Goal: Task Accomplishment & Management: Use online tool/utility

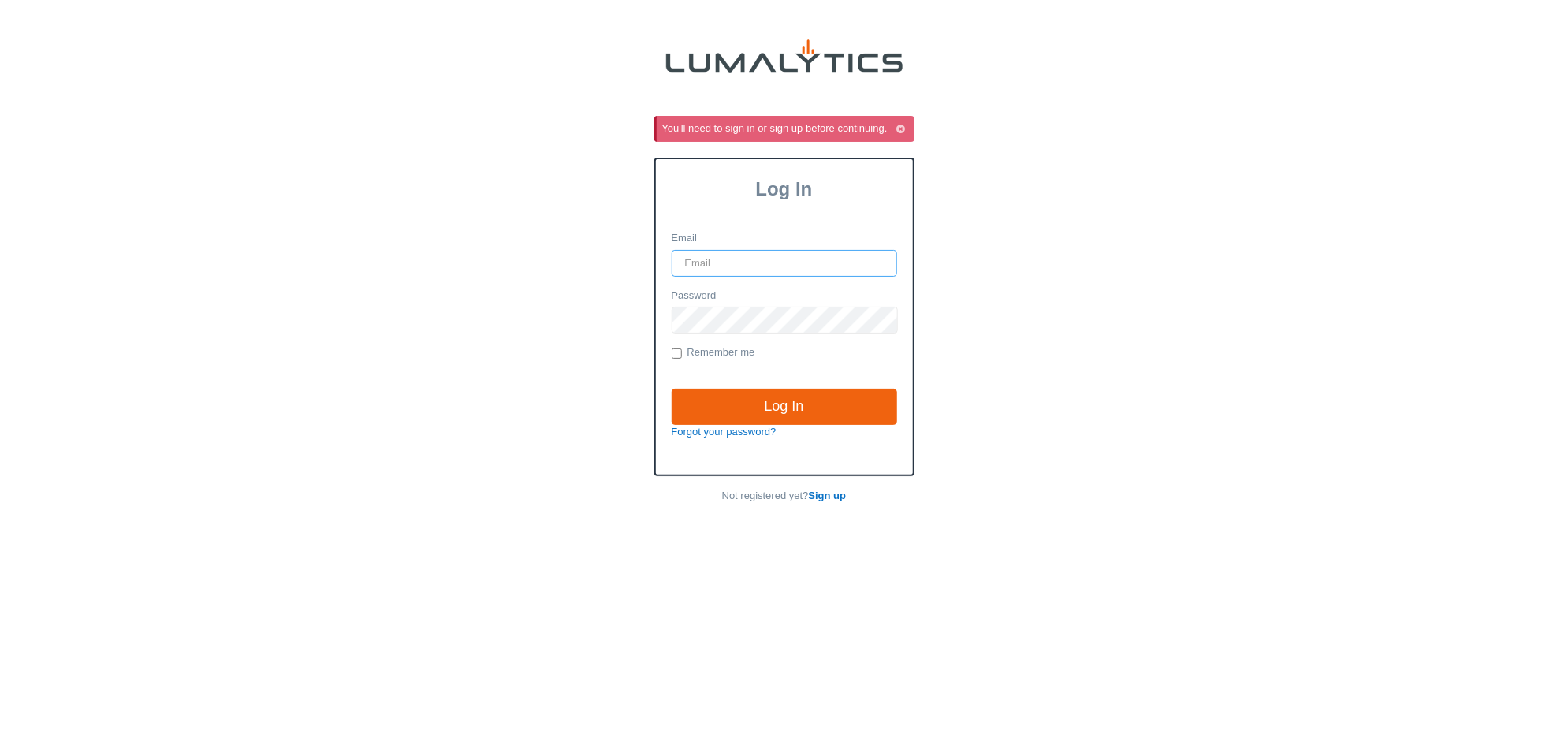
click at [832, 266] on input "Email" at bounding box center [784, 263] width 225 height 26
click at [1270, 112] on div "You'll need to sign in or sign up before continuing. Log In Email Password Reme…" at bounding box center [784, 414] width 1568 height 749
type input "it@valleytruckparts.com"
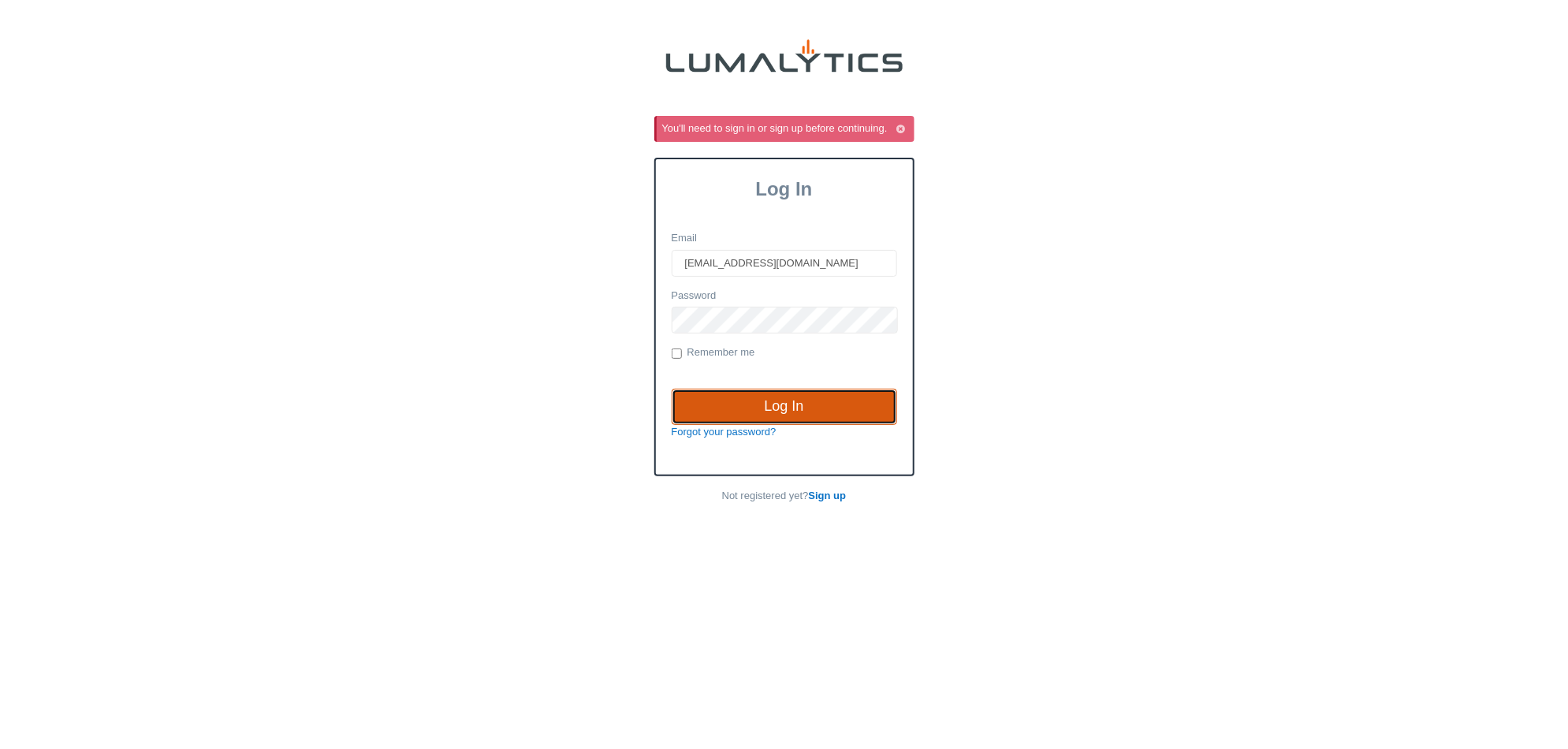
click at [791, 409] on input "Log In" at bounding box center [784, 406] width 225 height 36
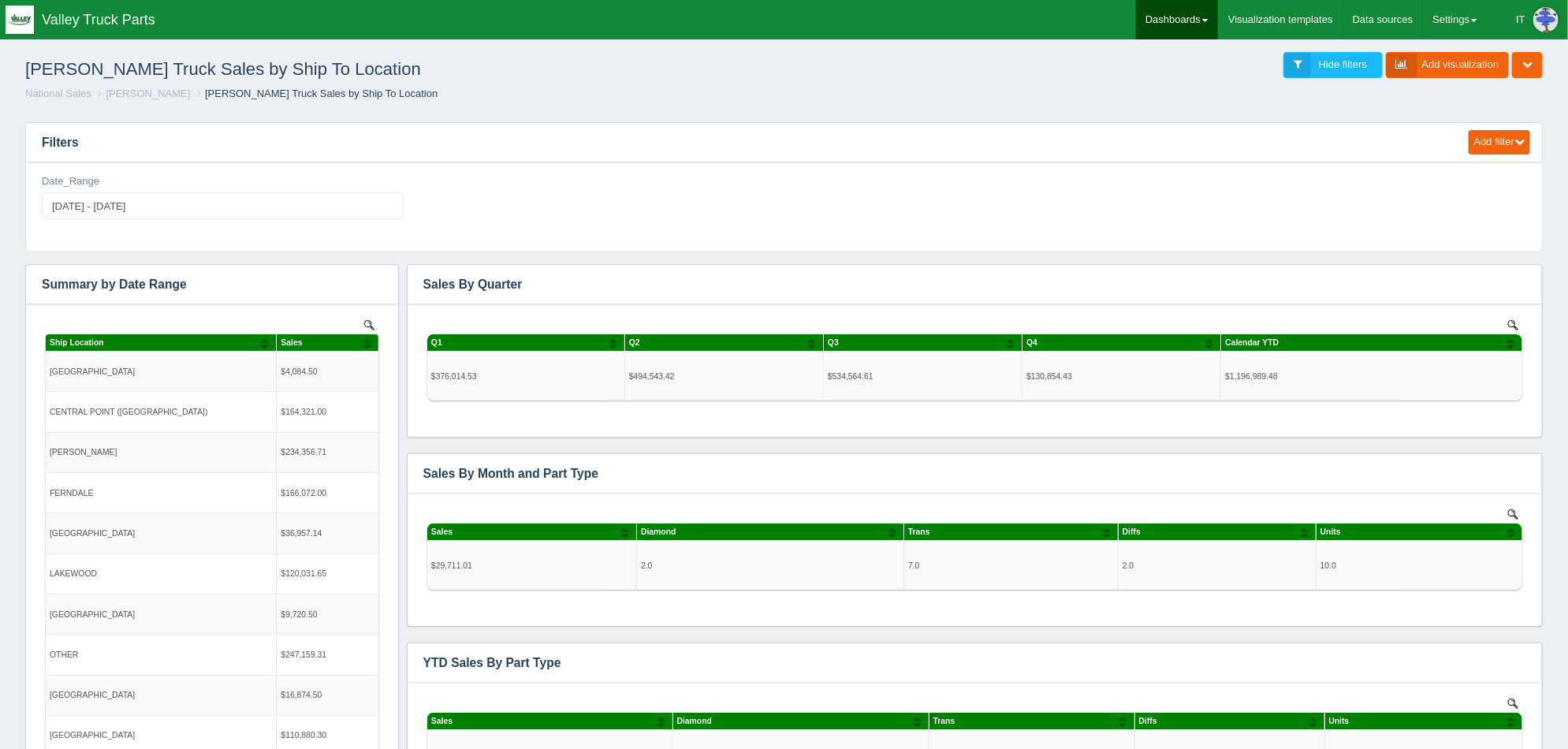
click at [1201, 22] on link "Dashboards" at bounding box center [1177, 19] width 82 height 40
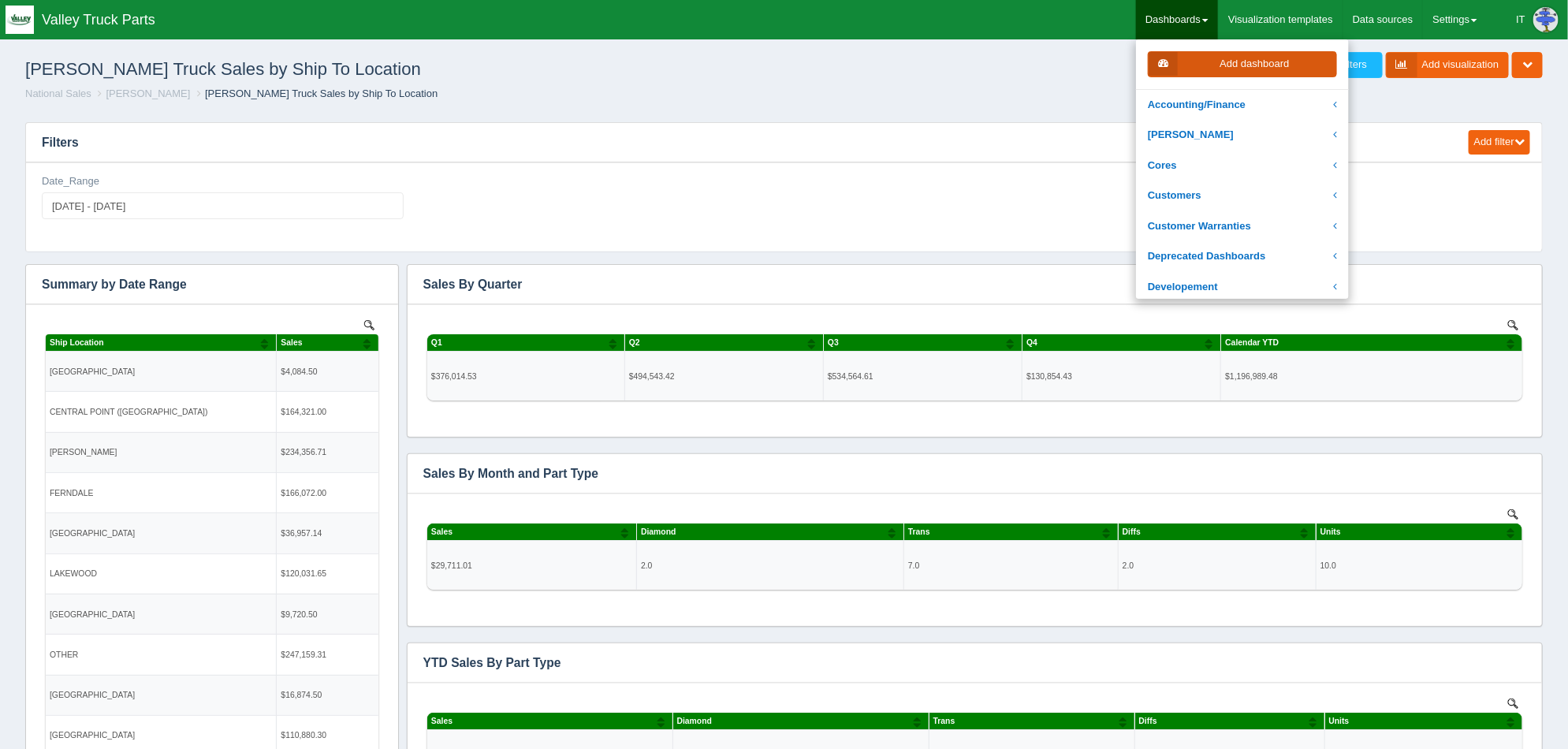
click at [1234, 60] on link "Add dashboard" at bounding box center [1242, 64] width 189 height 26
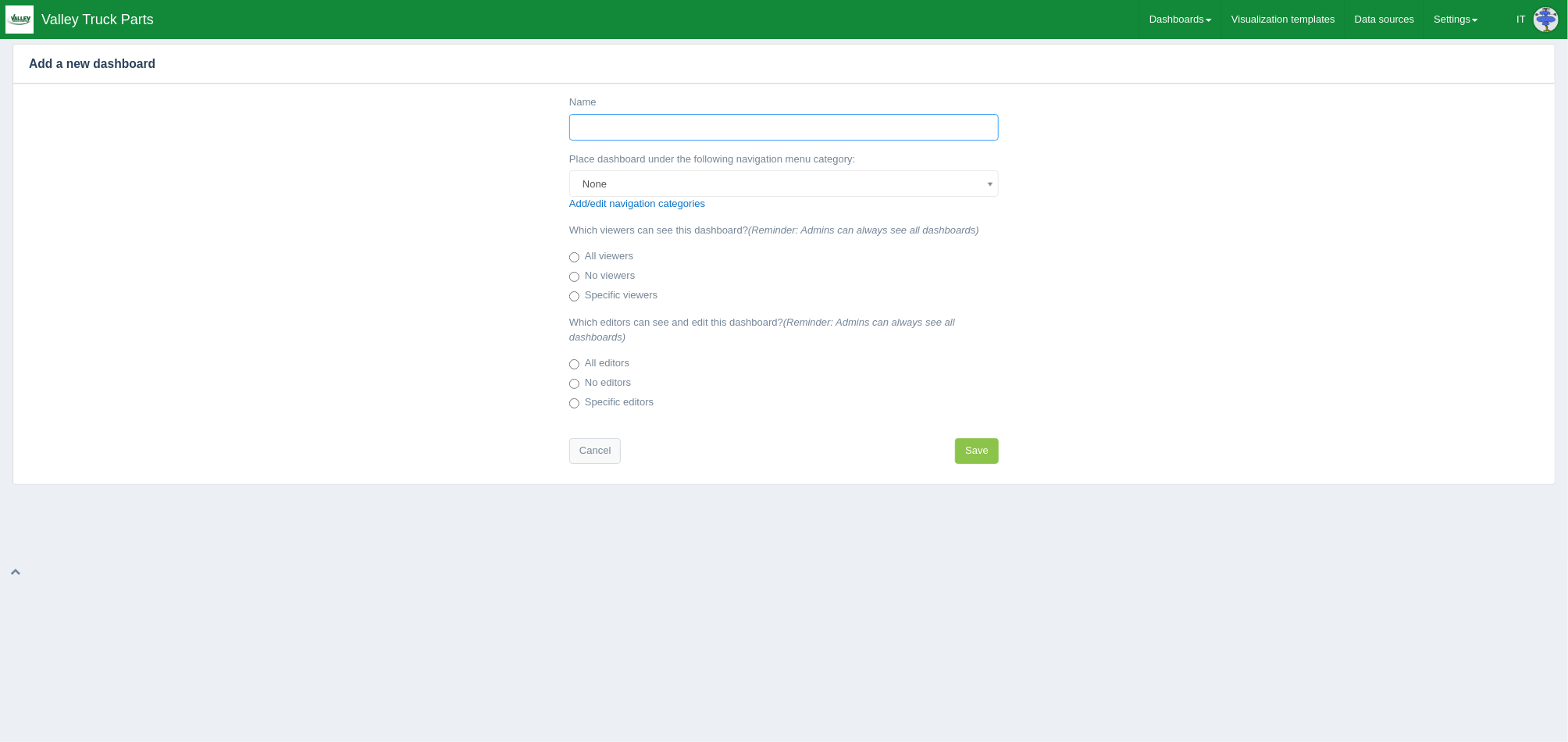
click at [750, 128] on input "Name" at bounding box center [783, 127] width 429 height 26
click at [768, 131] on input "Name" at bounding box center [783, 127] width 429 height 26
type input "Customer Price file(s)"
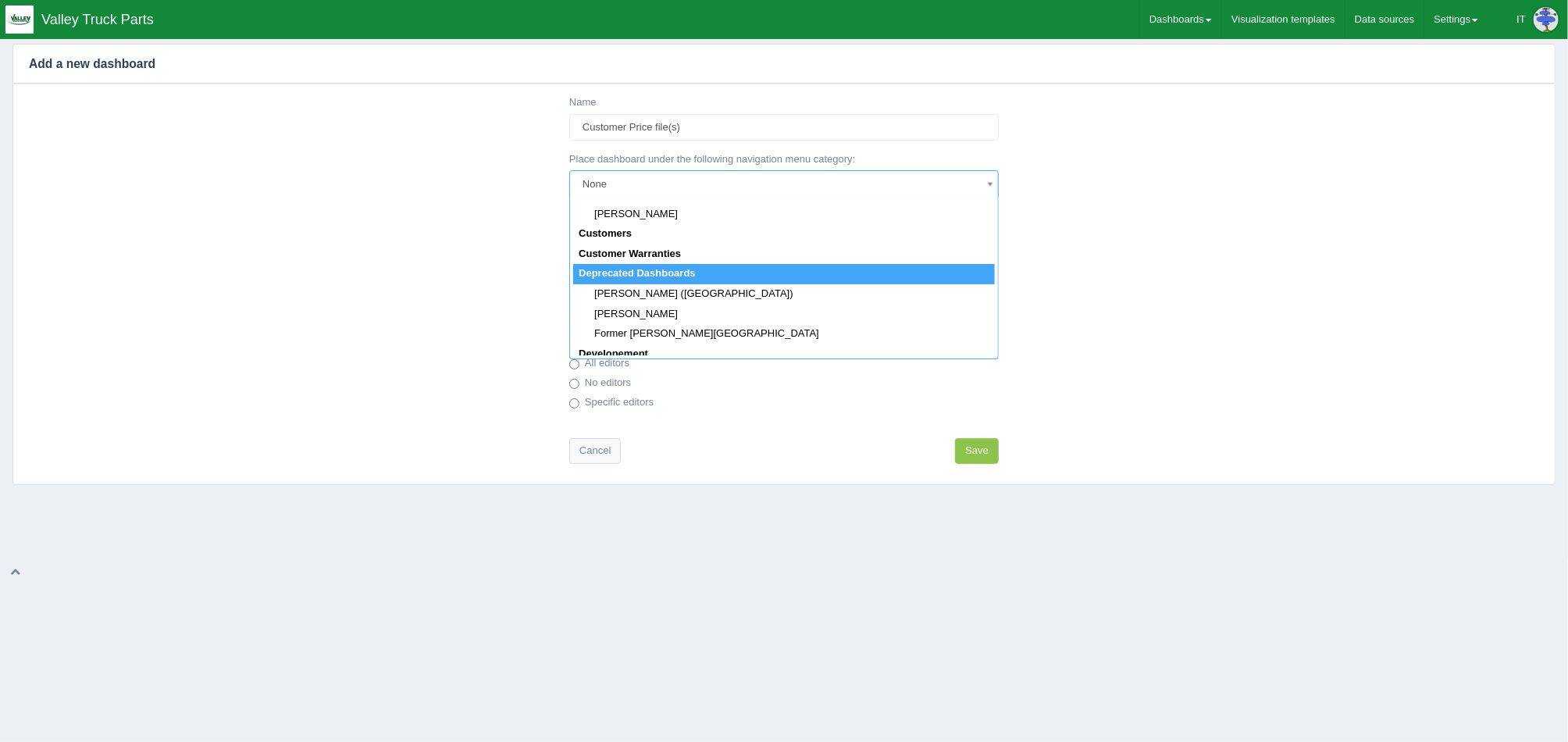
scroll to position [292, 0]
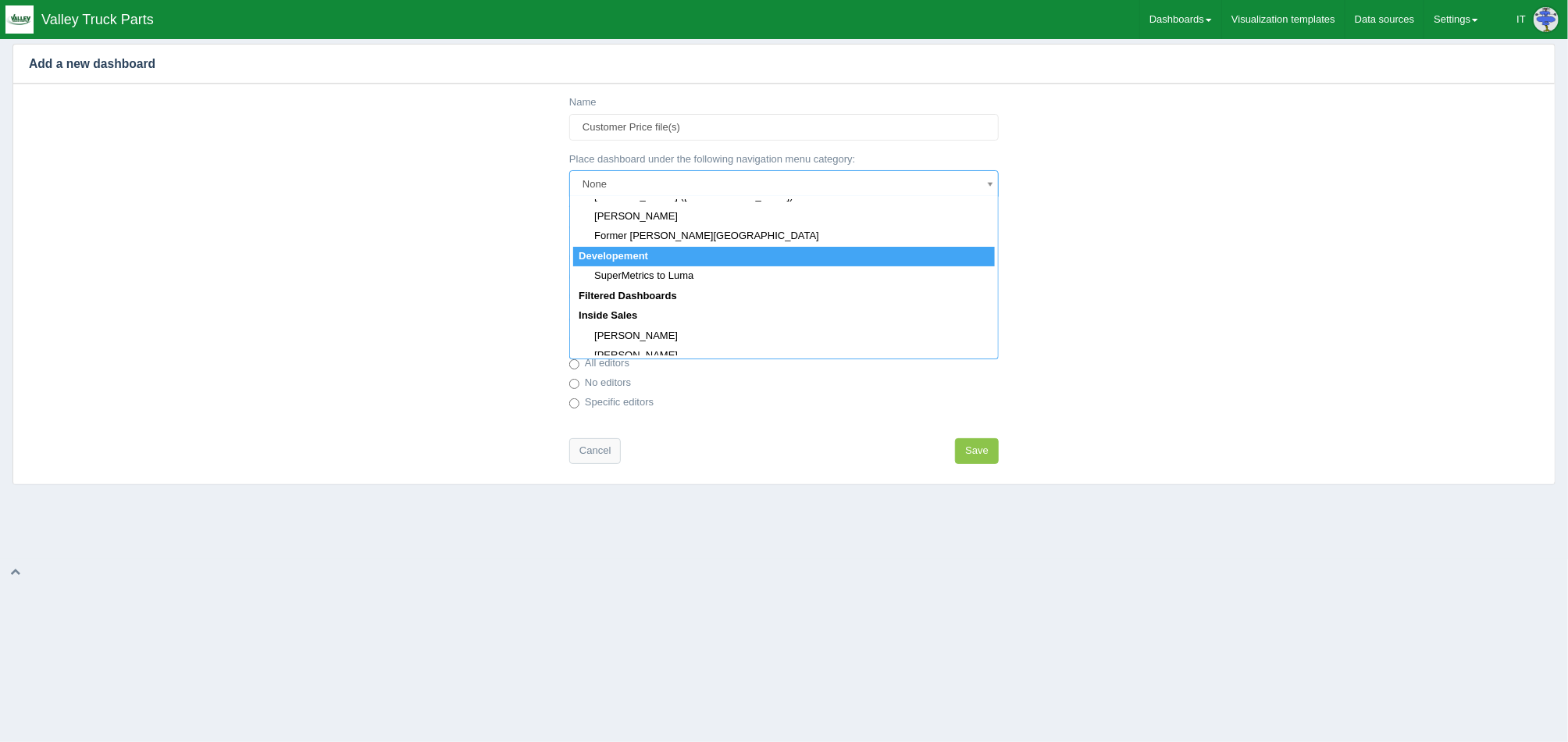
select select "152"
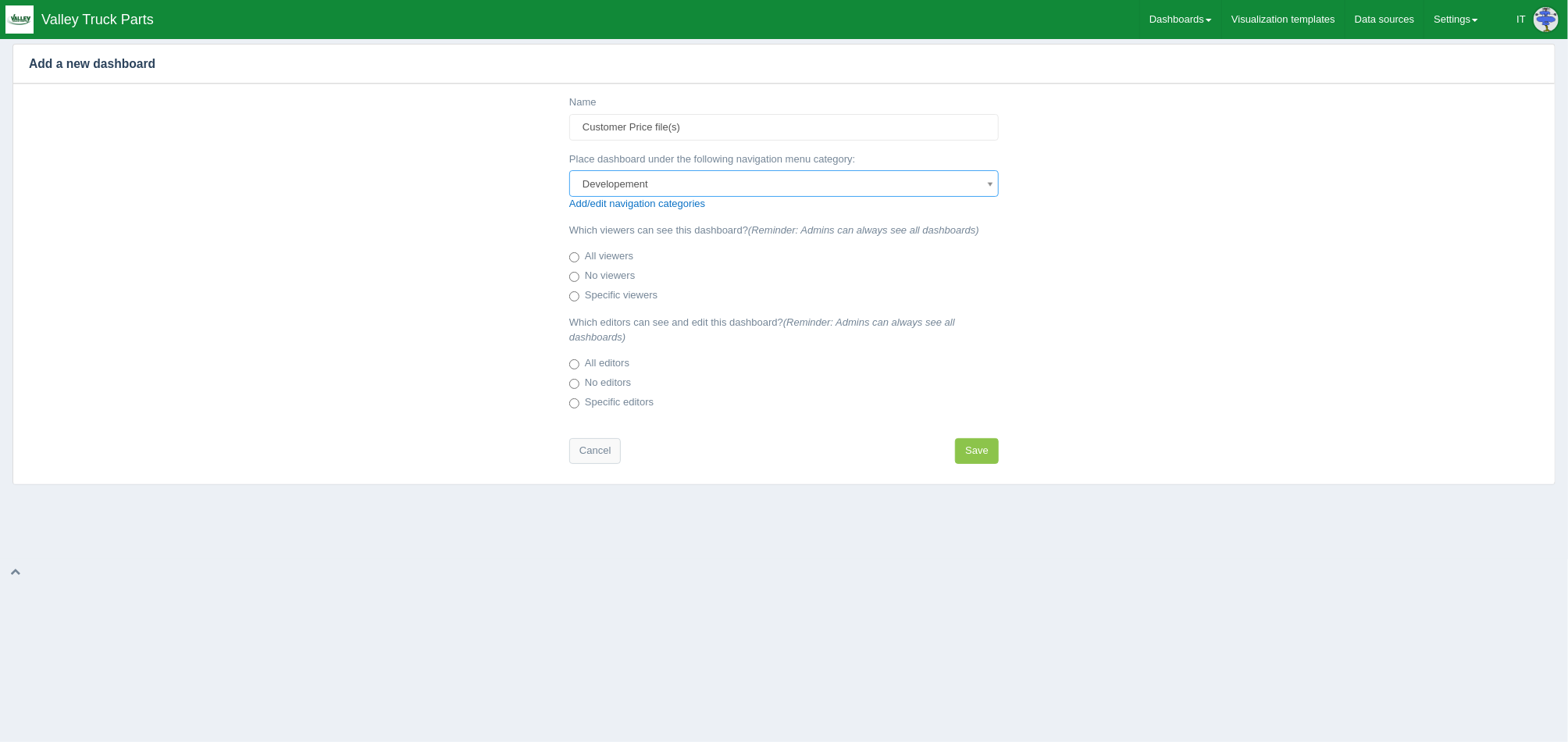
click at [627, 275] on label "No viewers" at bounding box center [601, 276] width 65 height 16
click at [579, 275] on input "No viewers" at bounding box center [574, 277] width 10 height 10
radio input "true"
click at [605, 381] on label "No editors" at bounding box center [599, 383] width 62 height 16
click at [579, 381] on input "No editors" at bounding box center [574, 384] width 10 height 10
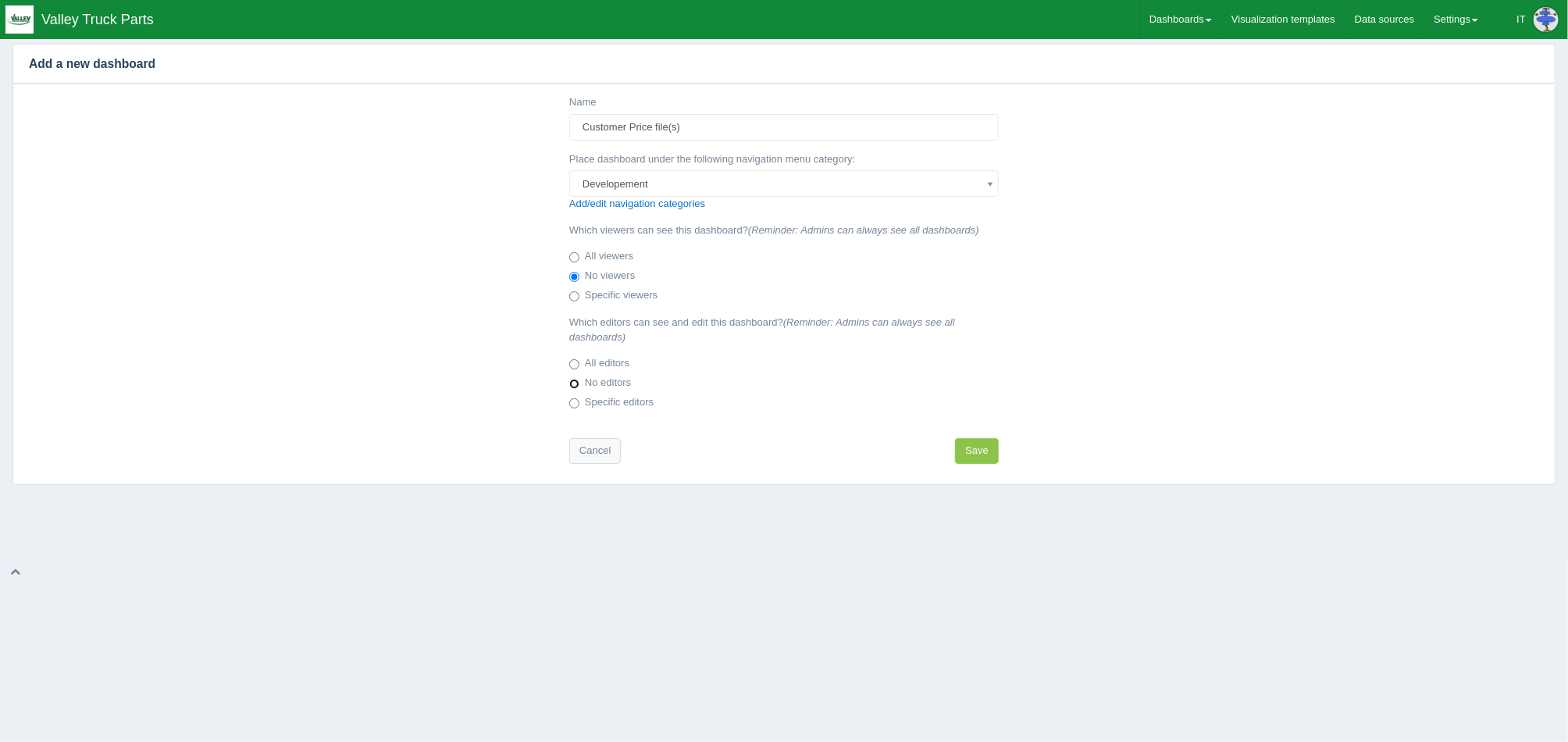
radio input "true"
click at [964, 444] on button "Save" at bounding box center [977, 451] width 44 height 26
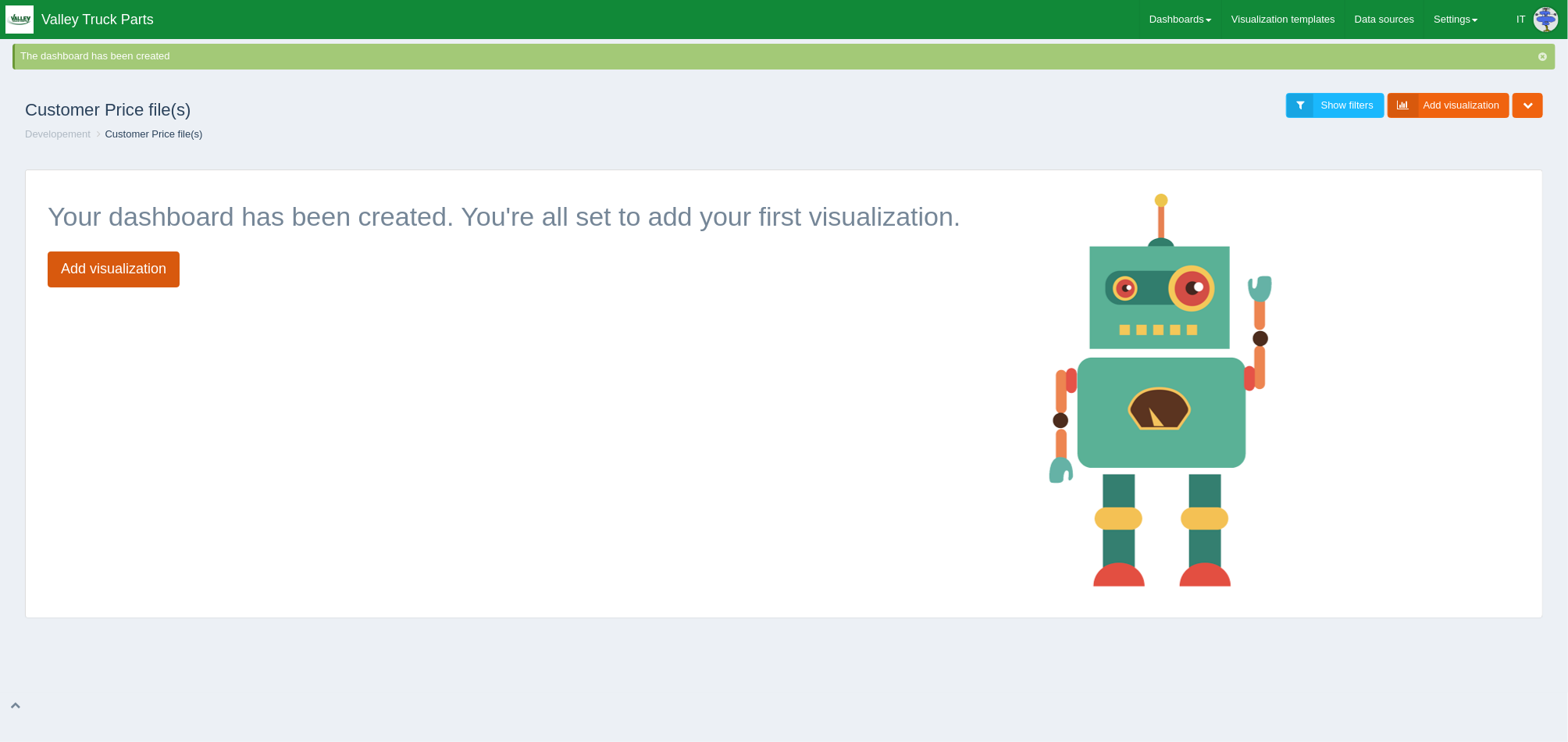
click at [153, 277] on link "Add visualization" at bounding box center [113, 269] width 132 height 36
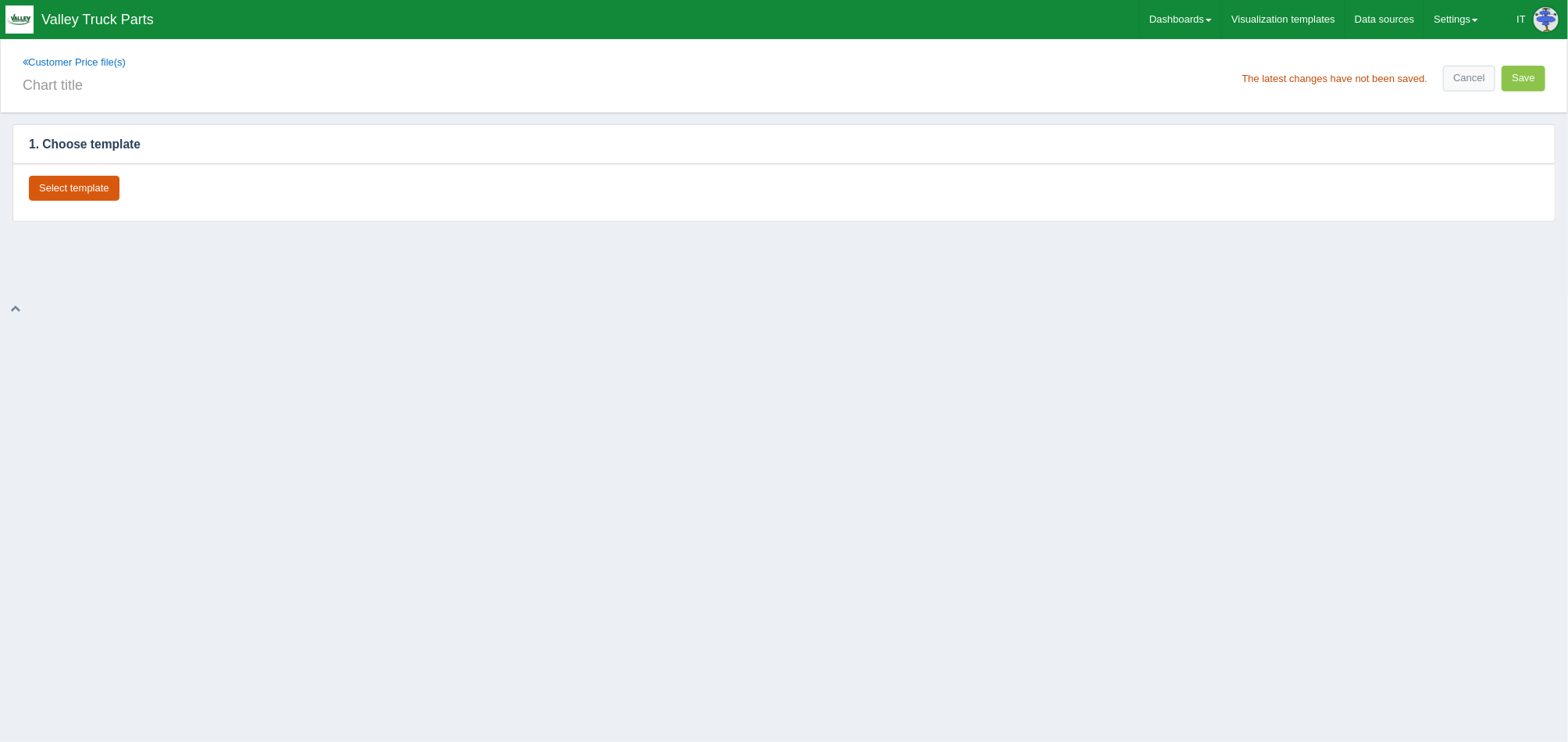
click at [98, 198] on button "Select template" at bounding box center [74, 189] width 91 height 26
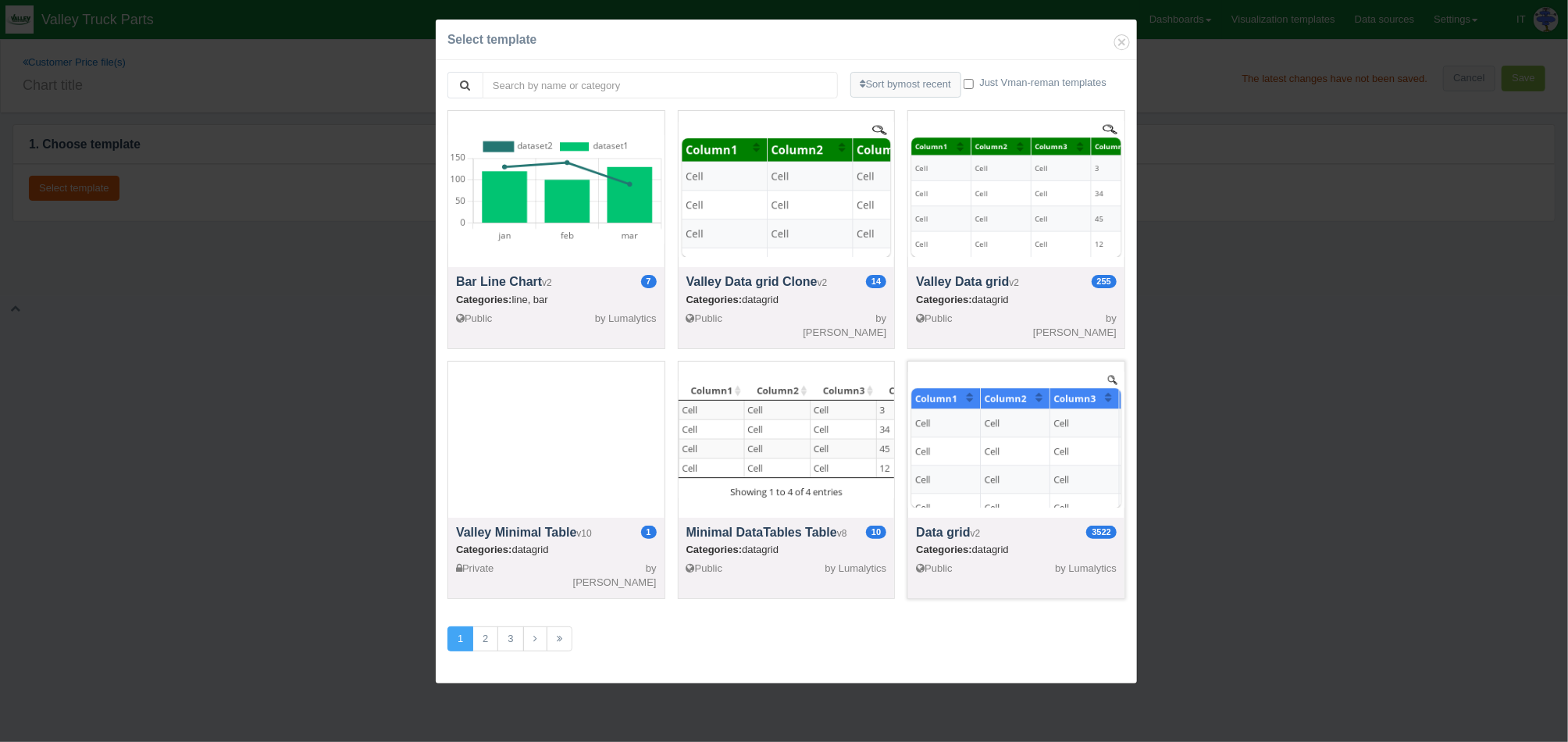
click at [983, 418] on div at bounding box center [1017, 439] width 216 height 156
select select "string"
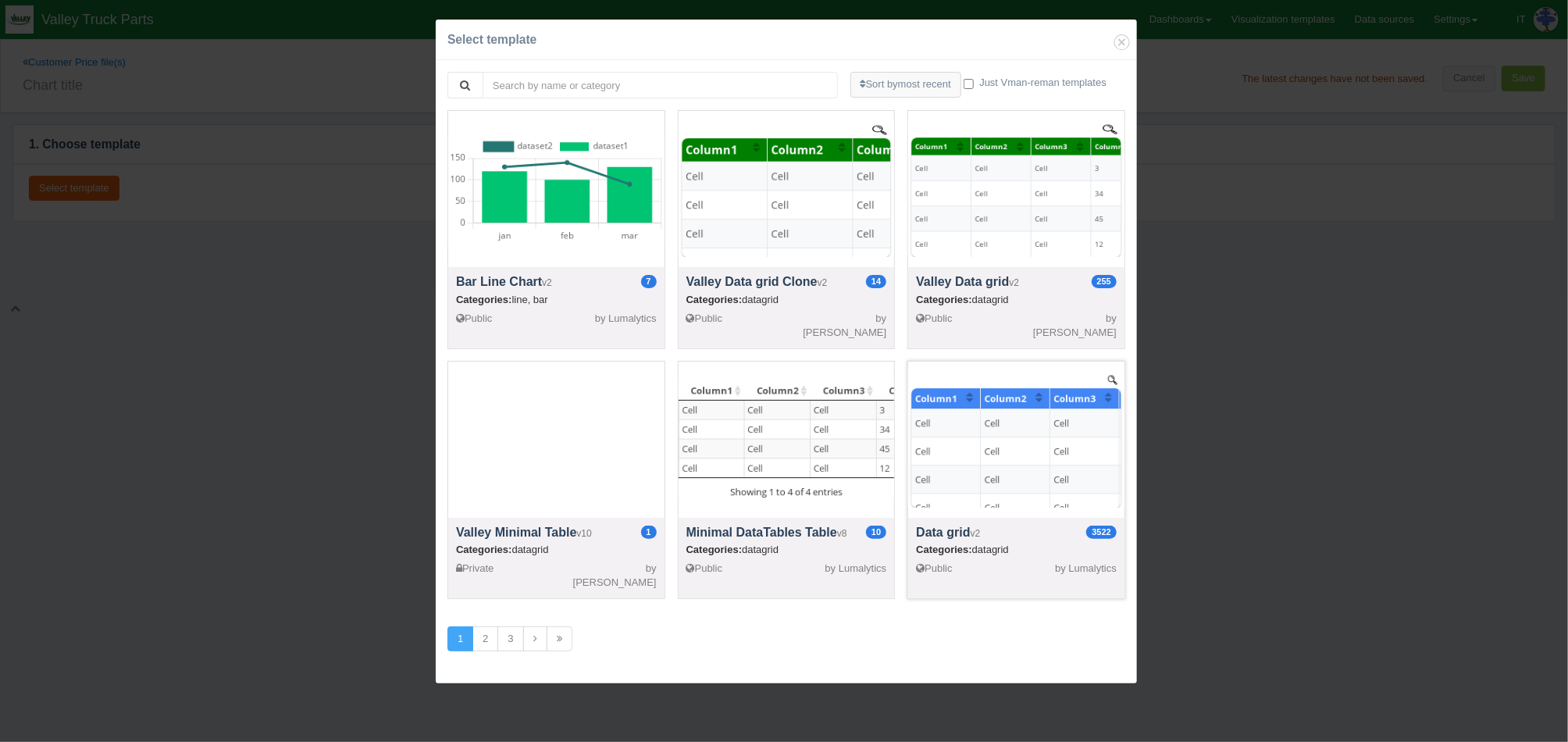
select select "string"
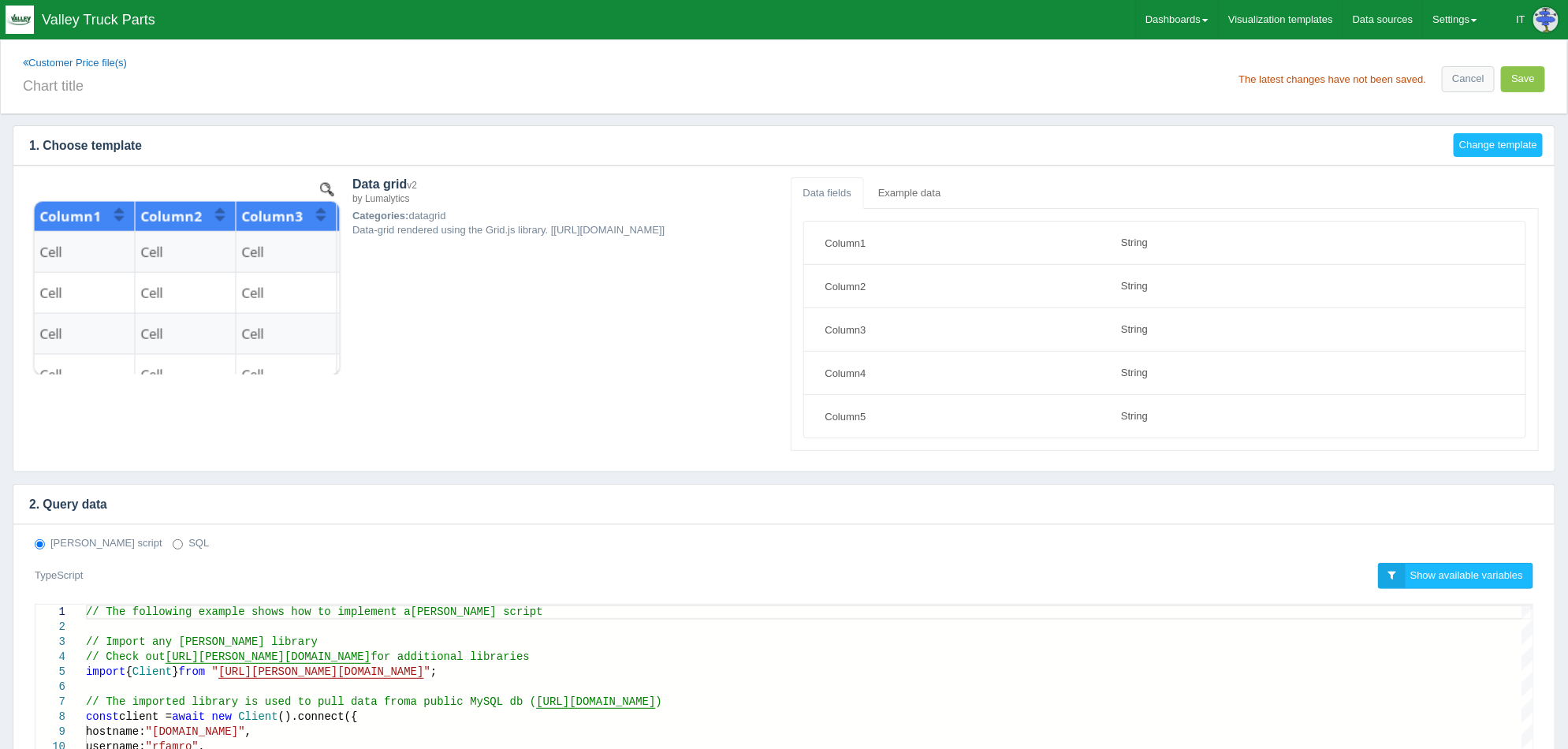
click at [172, 542] on label "SQL" at bounding box center [190, 543] width 36 height 15
click at [172, 542] on input "SQL" at bounding box center [178, 544] width 11 height 11
radio input "true"
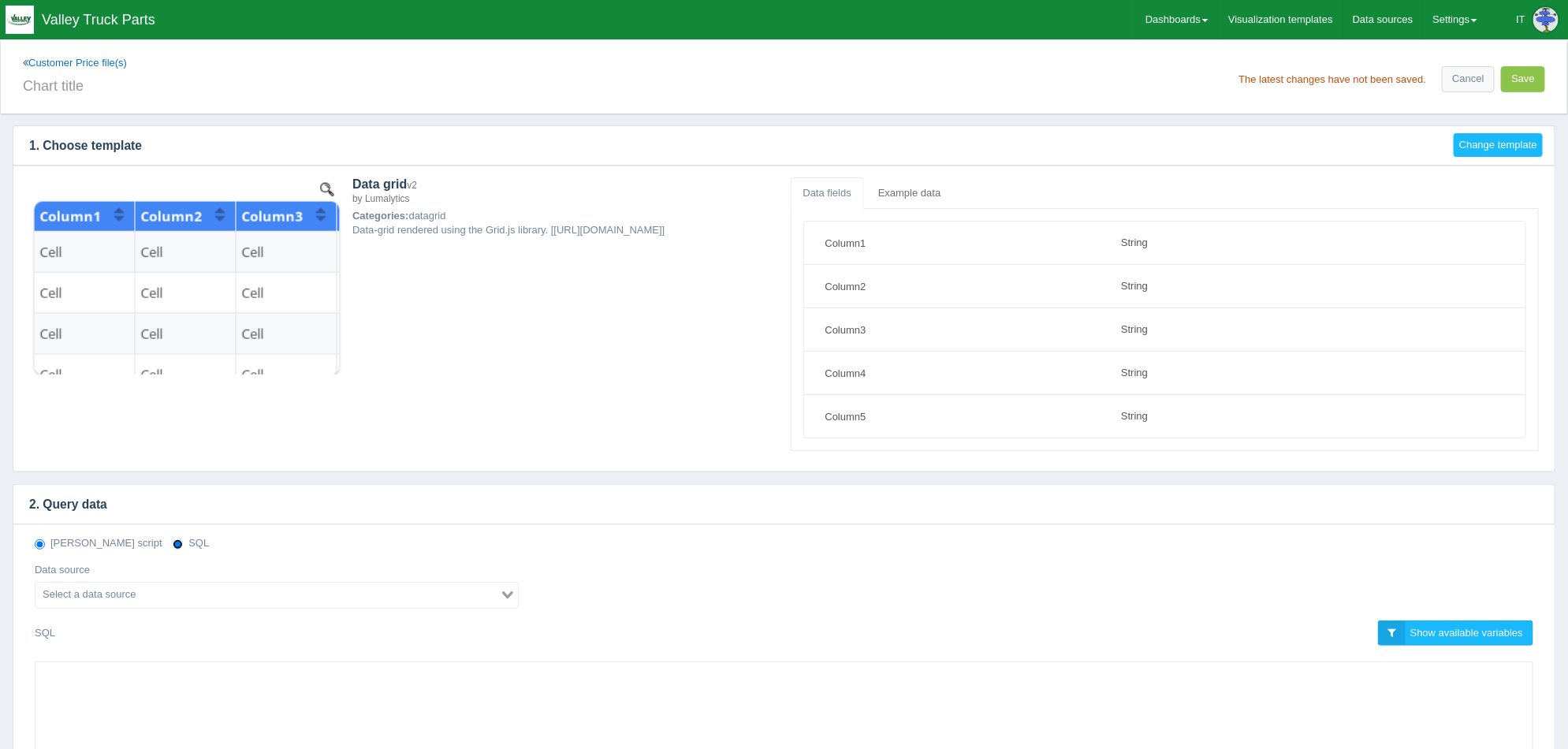
radio input "false"
click at [300, 584] on div "Search for option" at bounding box center [267, 593] width 464 height 22
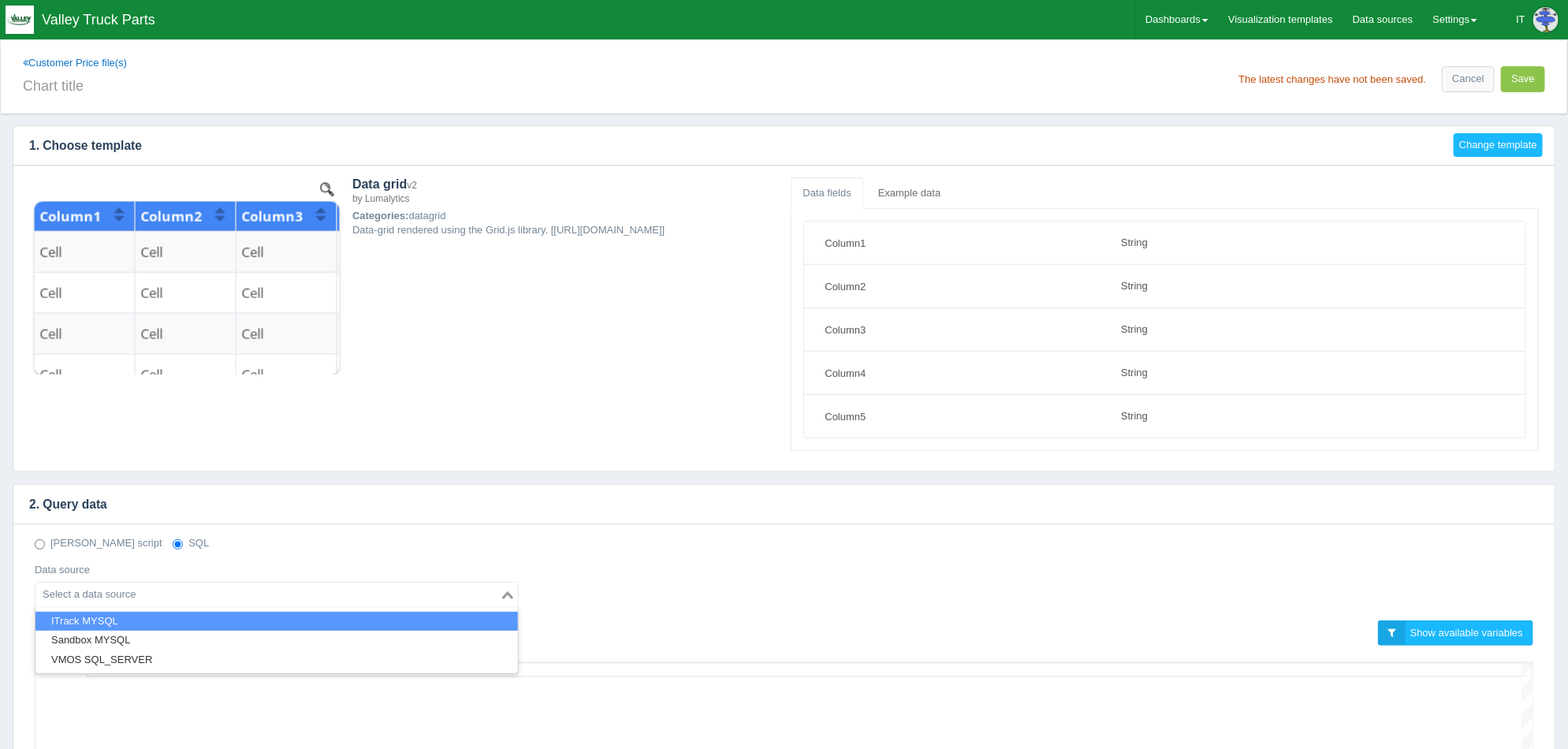
click at [270, 614] on li "ITrack MYSQL" at bounding box center [276, 622] width 483 height 19
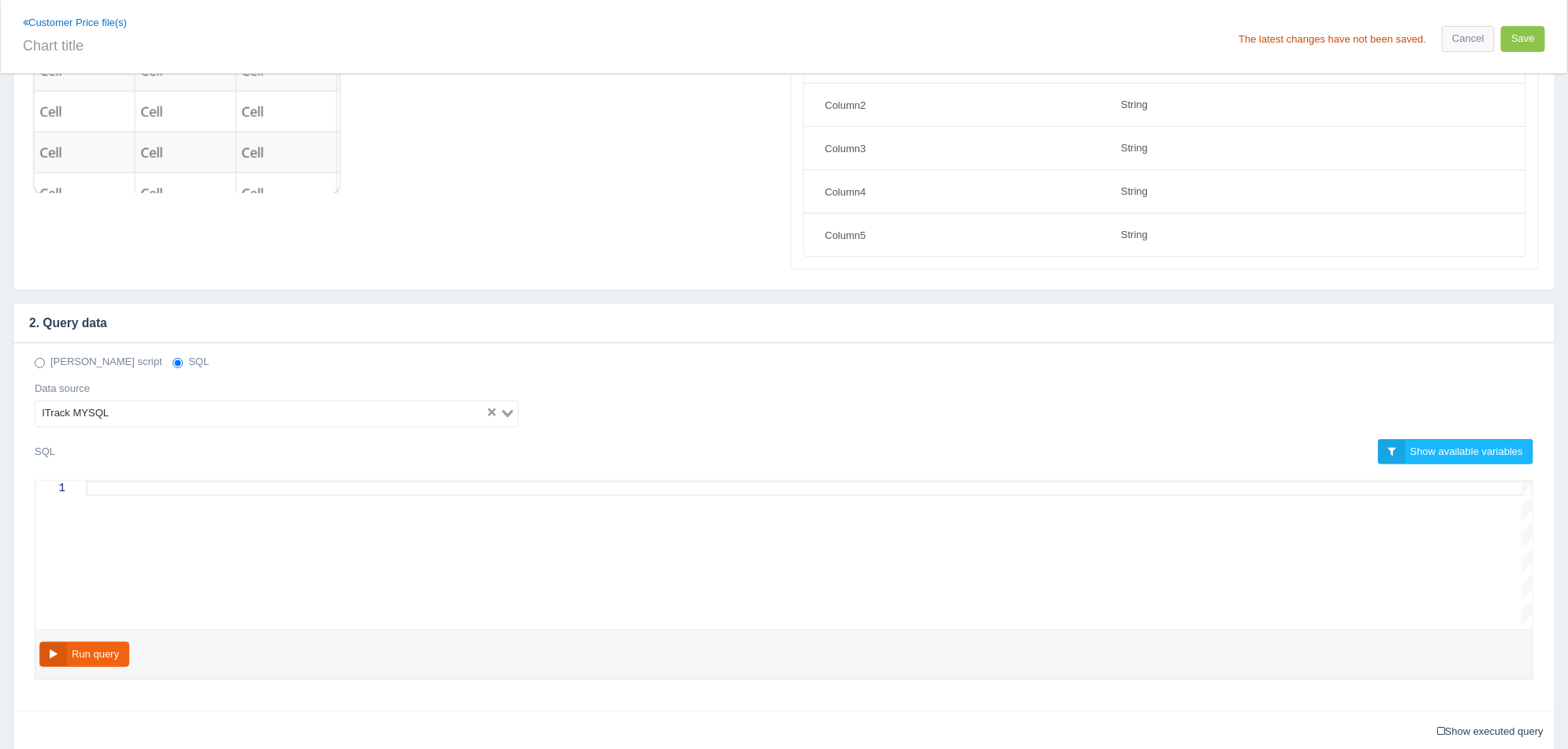
scroll to position [196, 0]
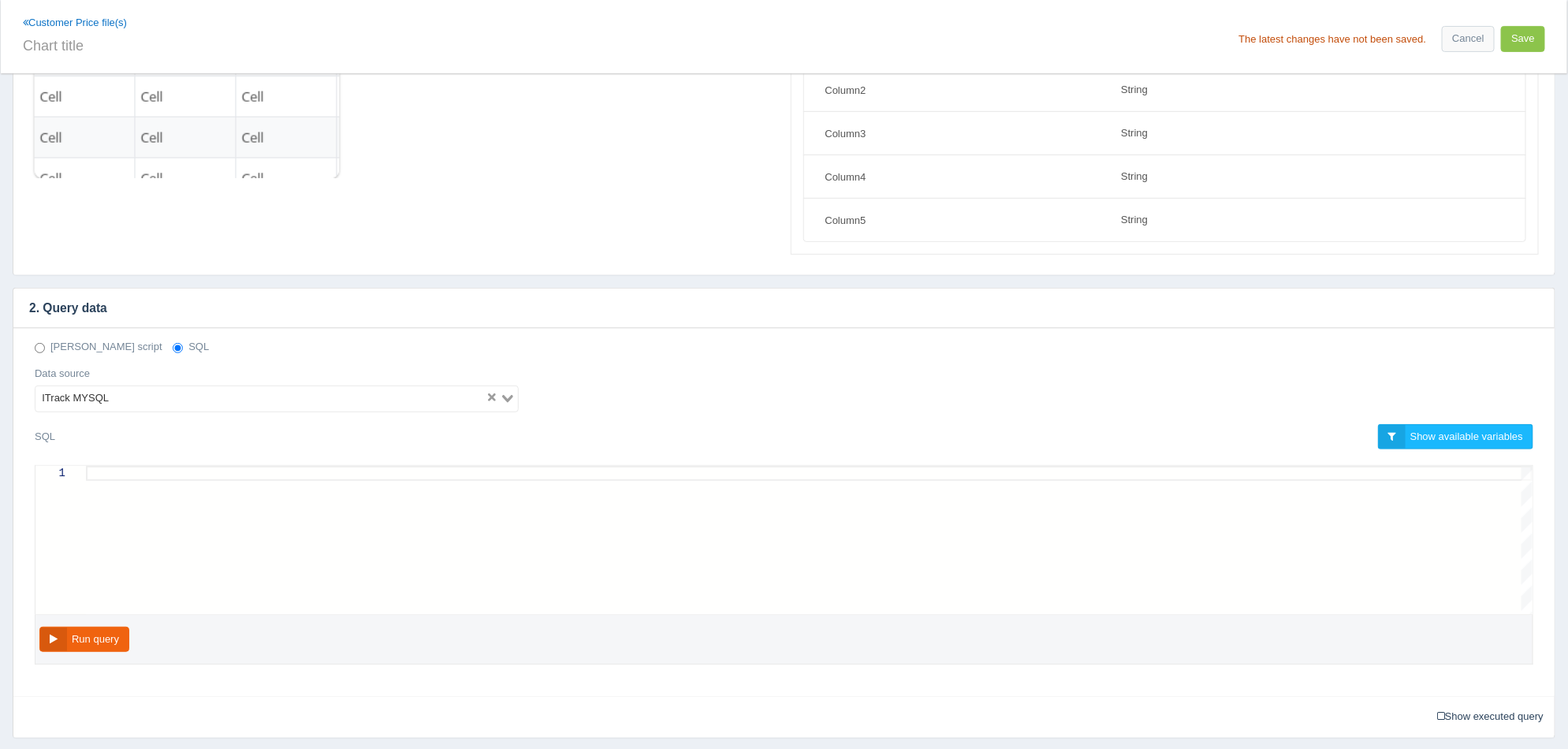
click at [217, 474] on div at bounding box center [809, 473] width 1447 height 15
paste textarea "SELECT i.tagnumber AS 'Part Number', i.description AS 'Description', cpc.price …"
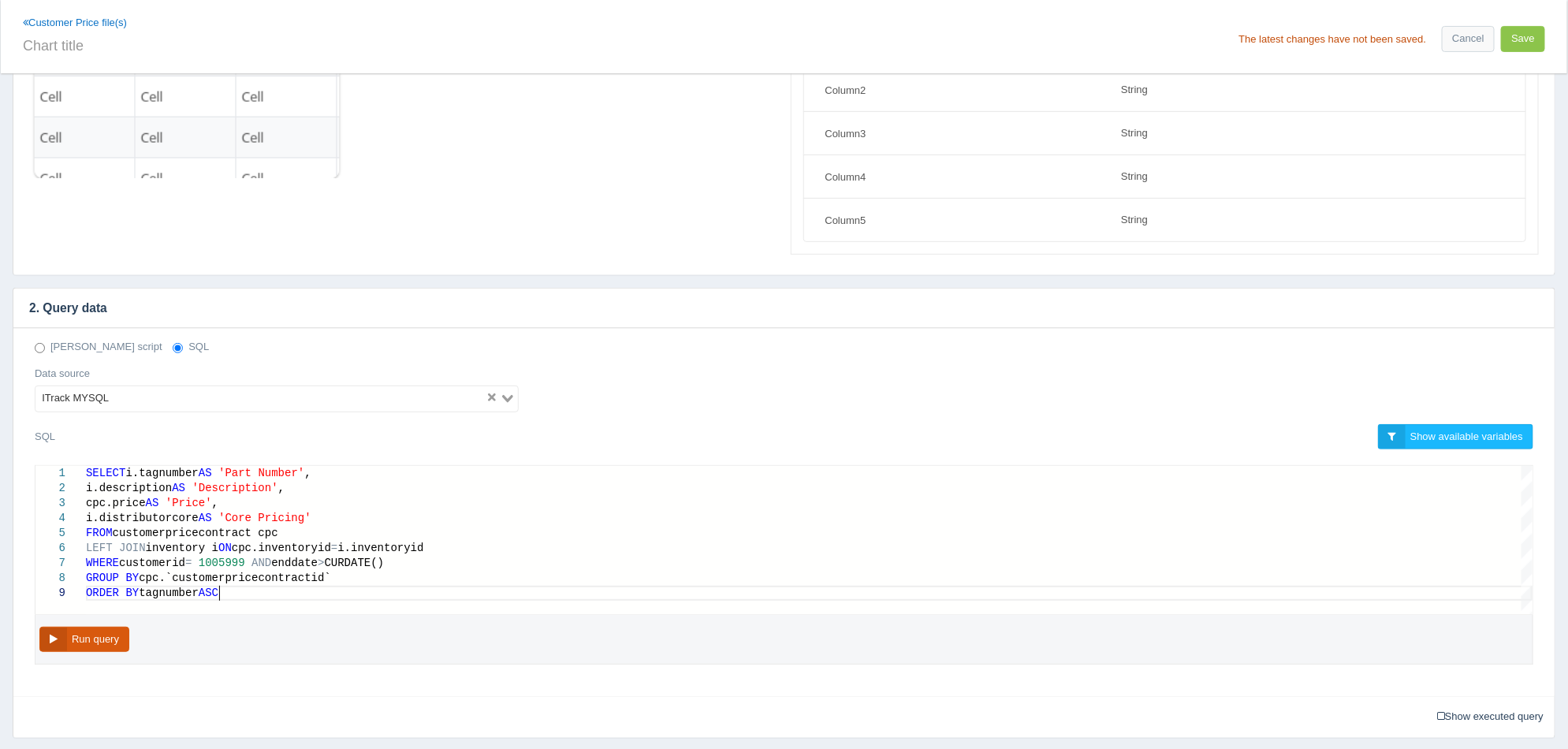
click at [109, 635] on button "Run query" at bounding box center [84, 640] width 90 height 26
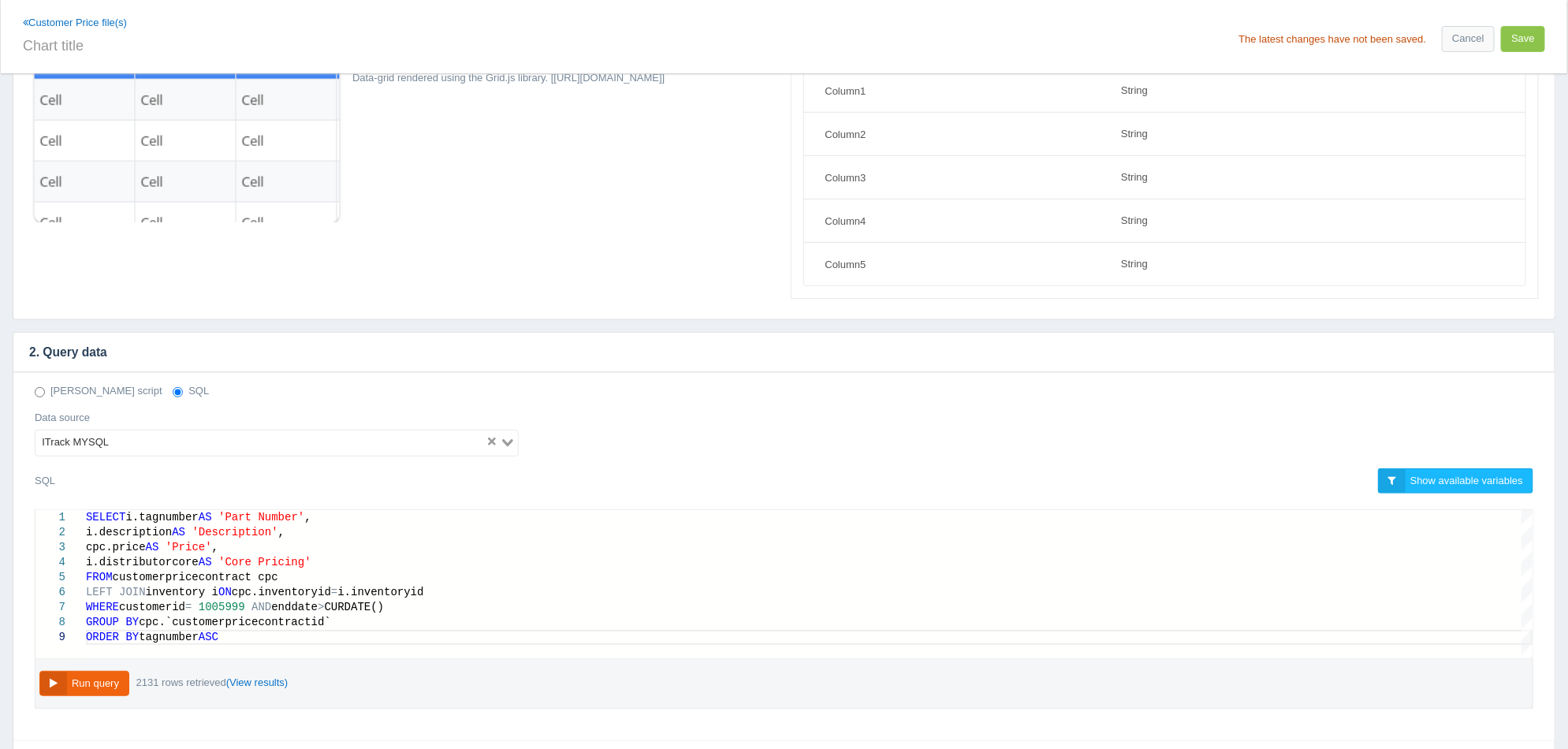
scroll to position [196, 0]
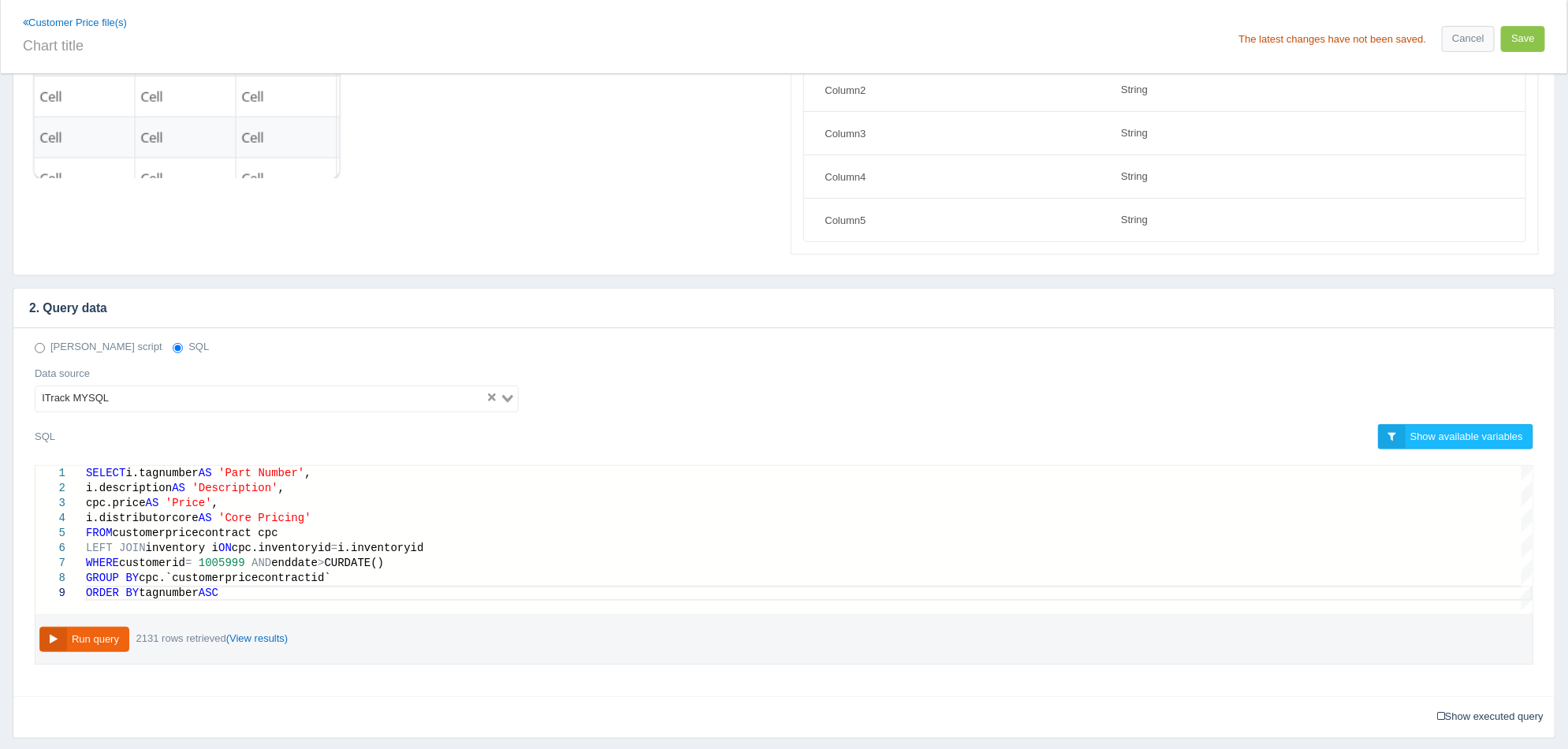
click at [240, 559] on span "1005999" at bounding box center [222, 563] width 47 height 12
type textarea "SELECT i.tagnumber AS 'Part Number', i.description AS 'Description', cpc.price …"
click at [112, 635] on button "Run query" at bounding box center [84, 640] width 90 height 26
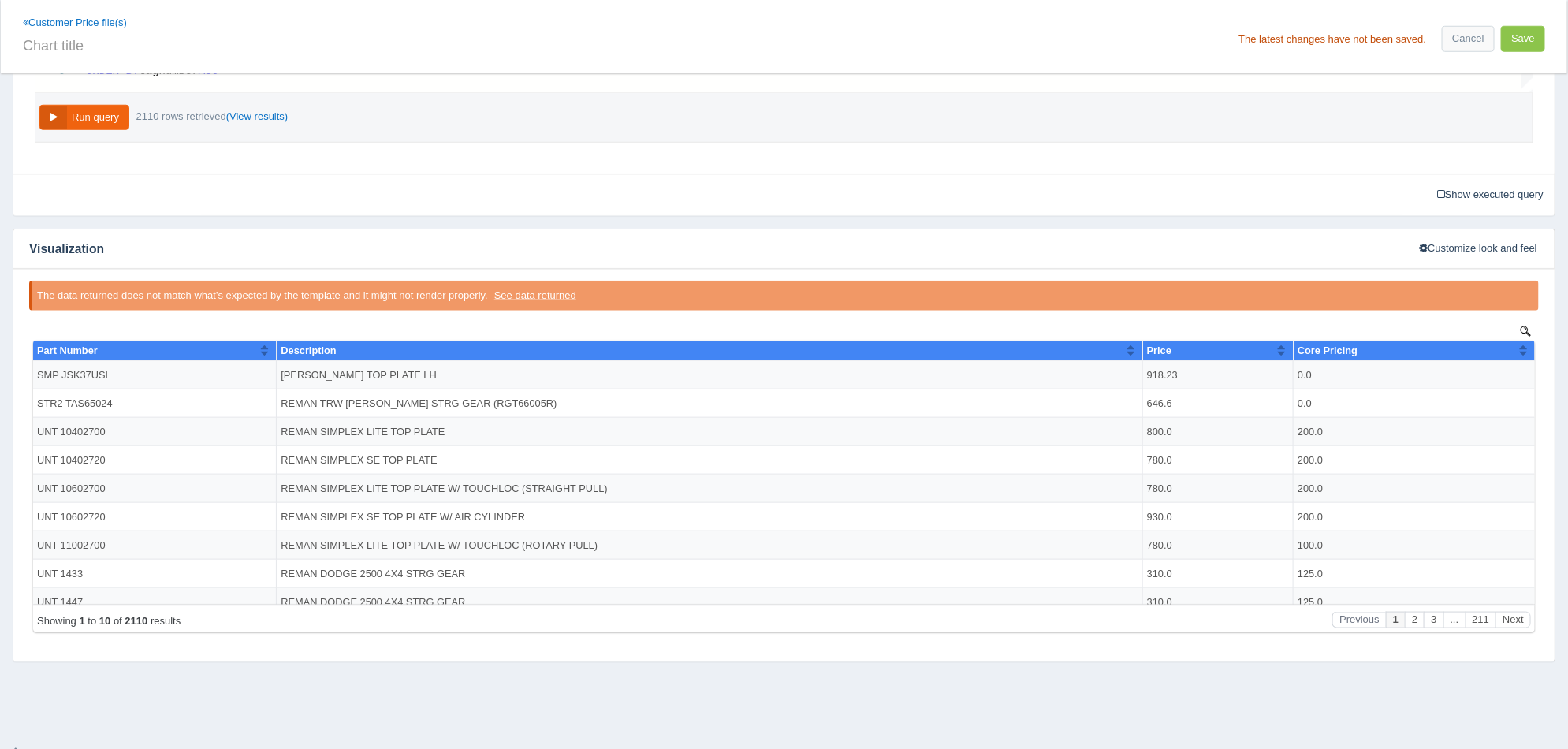
scroll to position [731, 0]
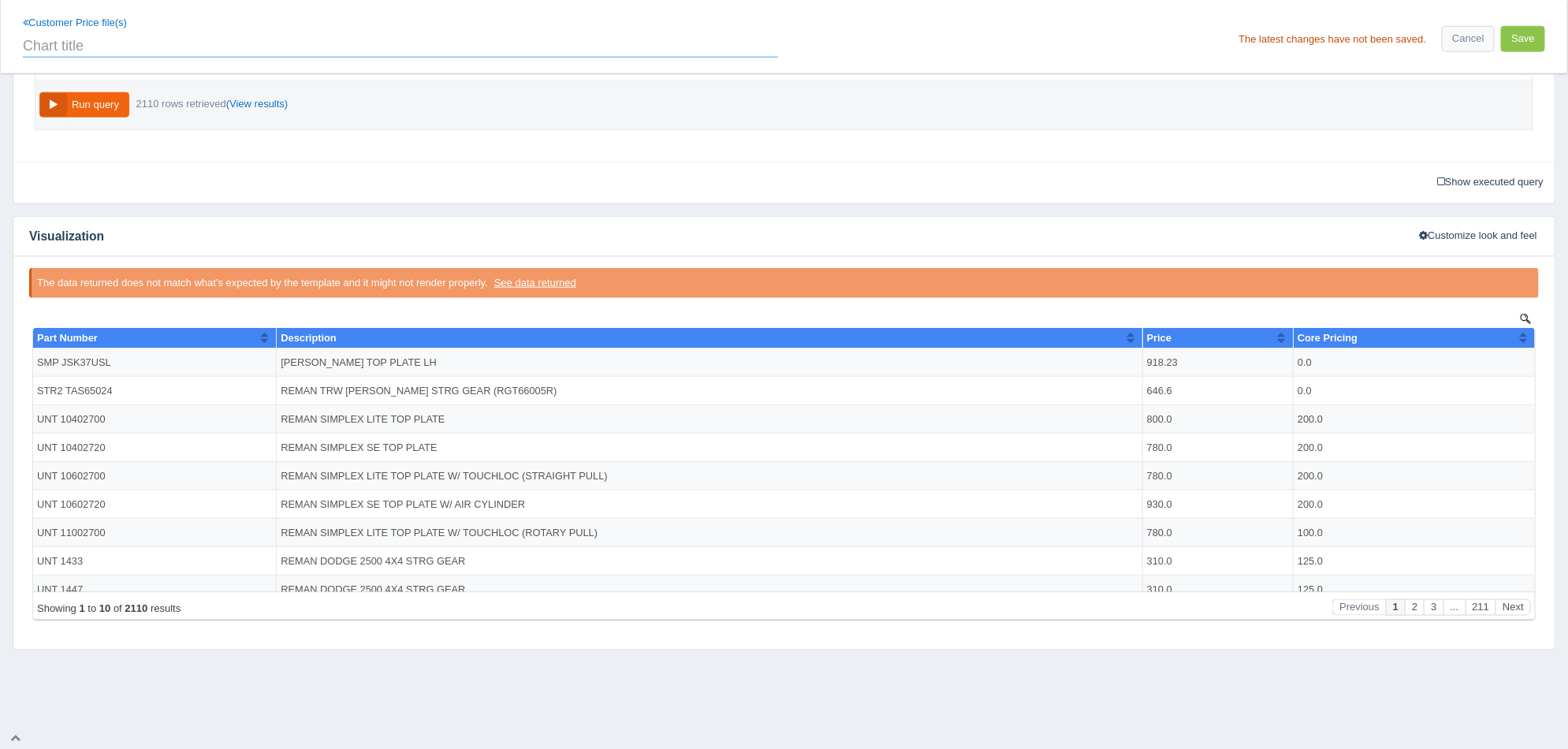
click at [459, 51] on input "text" at bounding box center [400, 44] width 755 height 26
type input "a"
type input "Part Number, Description, Price, & Core Pricing"
click at [1537, 35] on button "Save" at bounding box center [1523, 40] width 44 height 26
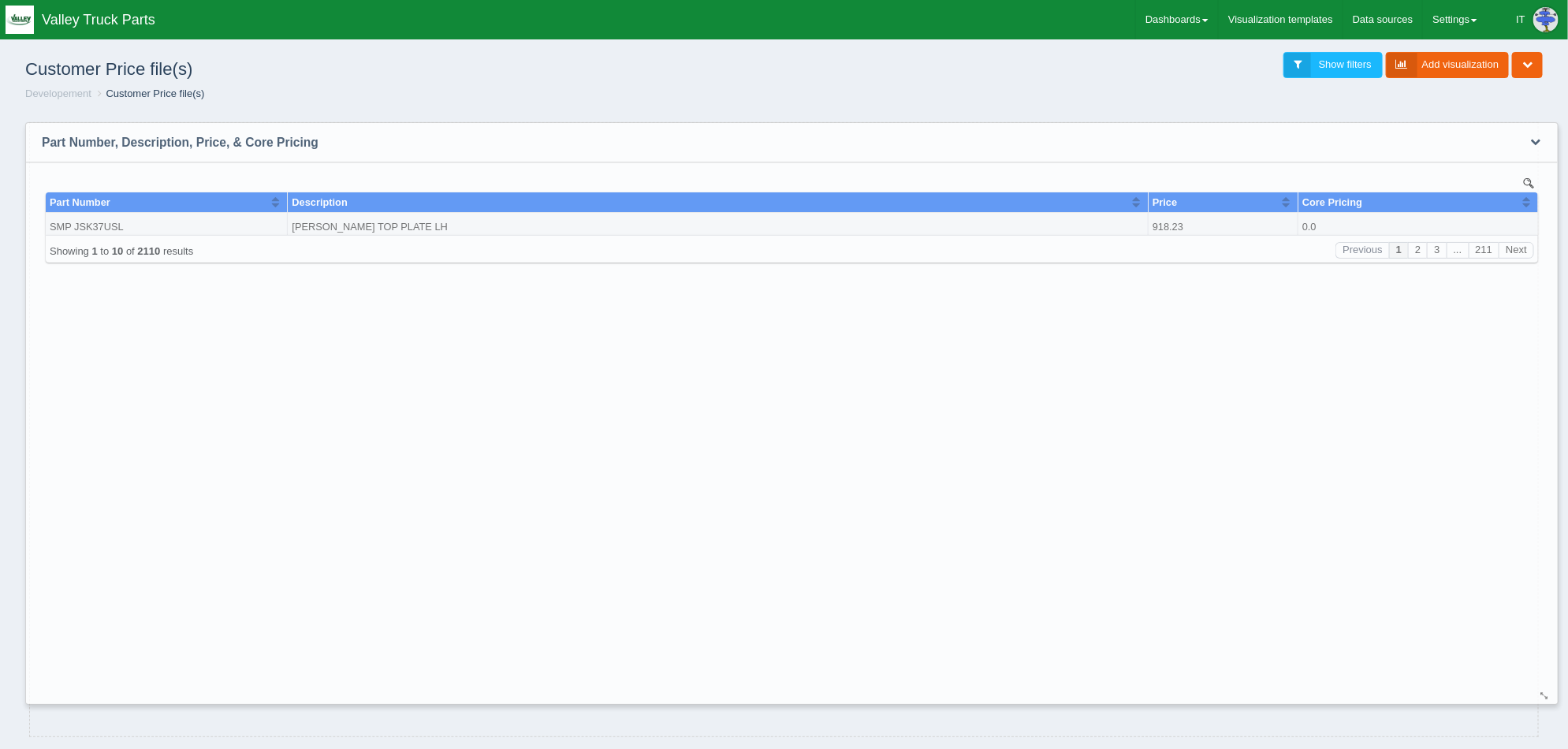
drag, startPoint x: 772, startPoint y: 289, endPoint x: 1542, endPoint y: 698, distance: 871.9
click at [1542, 698] on div at bounding box center [1545, 694] width 12 height 11
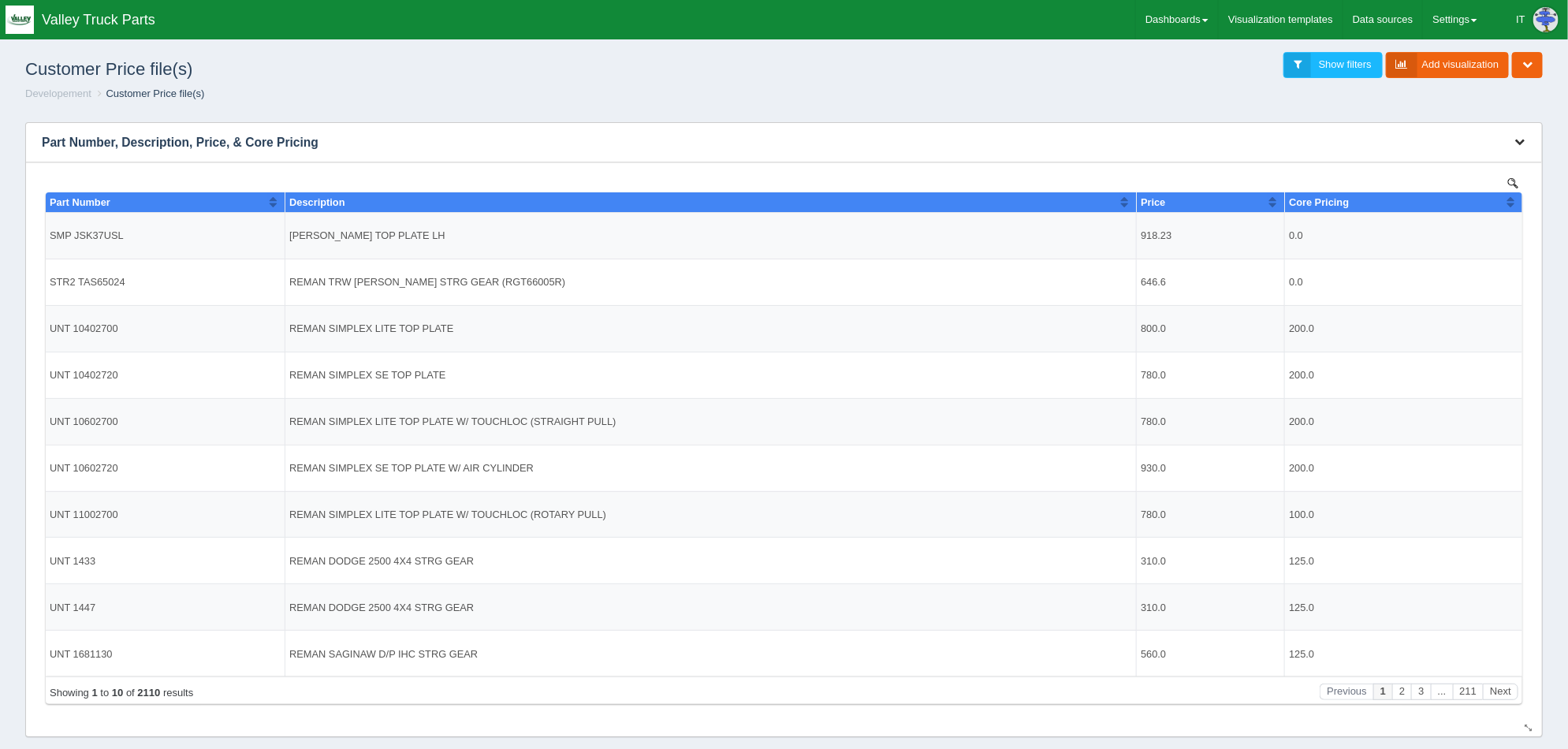
click at [1524, 142] on icon "button" at bounding box center [1520, 142] width 11 height 11
click at [1459, 218] on link "Download CSV" at bounding box center [1466, 226] width 126 height 23
click at [552, 69] on h1 "Customer Price file(s)" at bounding box center [405, 69] width 759 height 34
click at [701, 95] on ol "Developement Customer Price file(s)" at bounding box center [784, 94] width 1542 height 15
click at [1526, 69] on button "button" at bounding box center [1527, 65] width 31 height 26
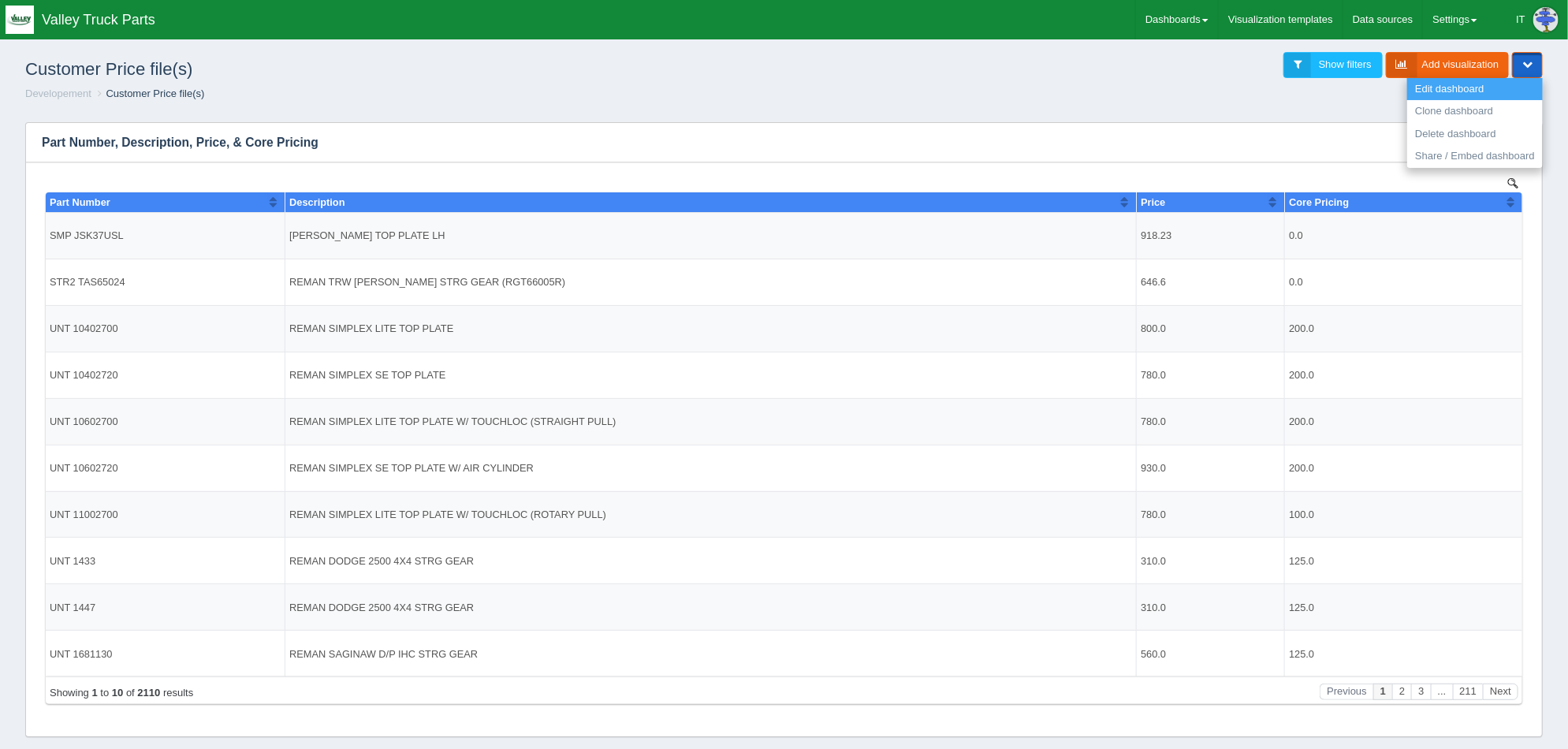
click at [1481, 87] on link "Edit dashboard" at bounding box center [1475, 90] width 135 height 23
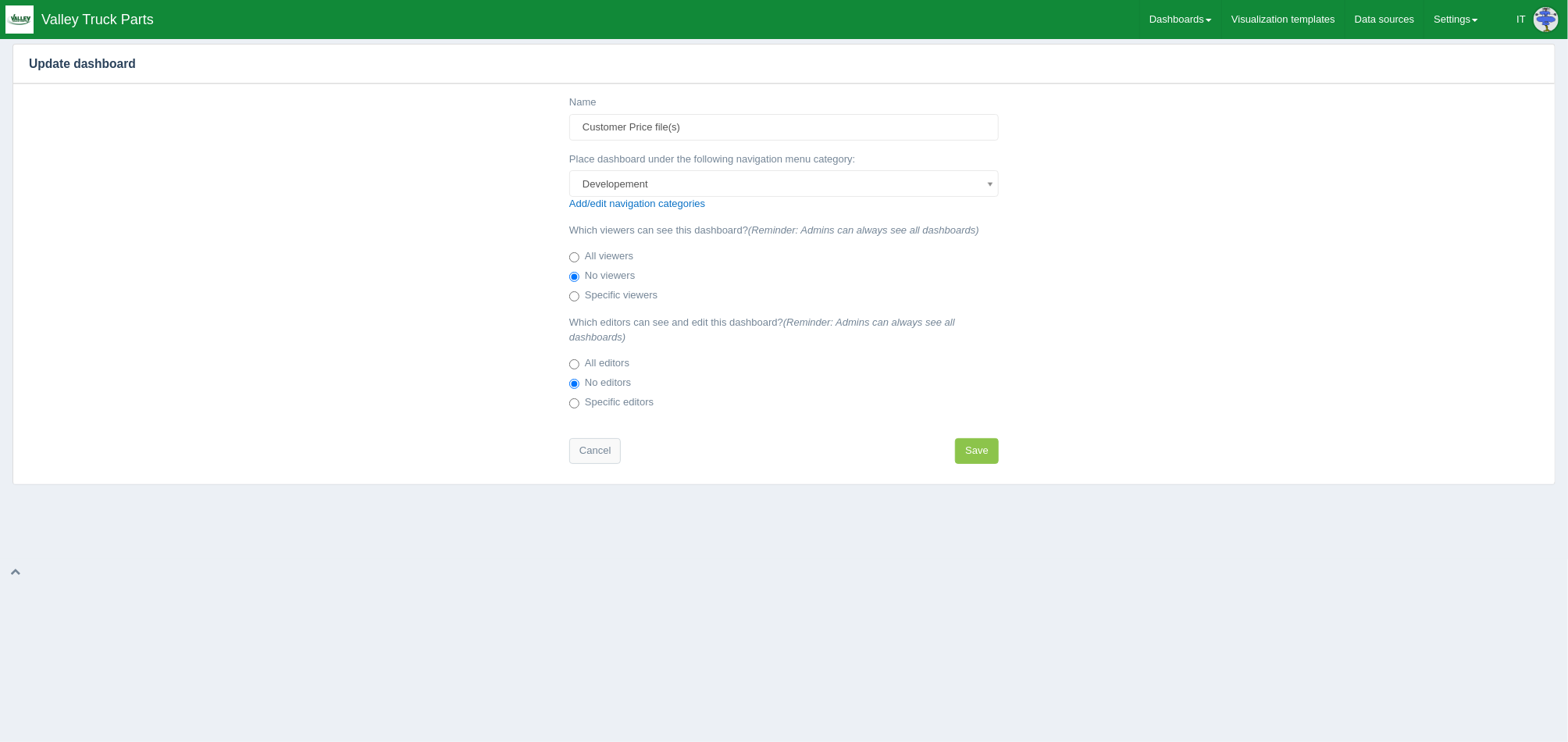
click at [633, 399] on label "Specific editors" at bounding box center [611, 403] width 84 height 16
click at [579, 399] on input "Specific editors" at bounding box center [574, 403] width 10 height 10
radio input "true"
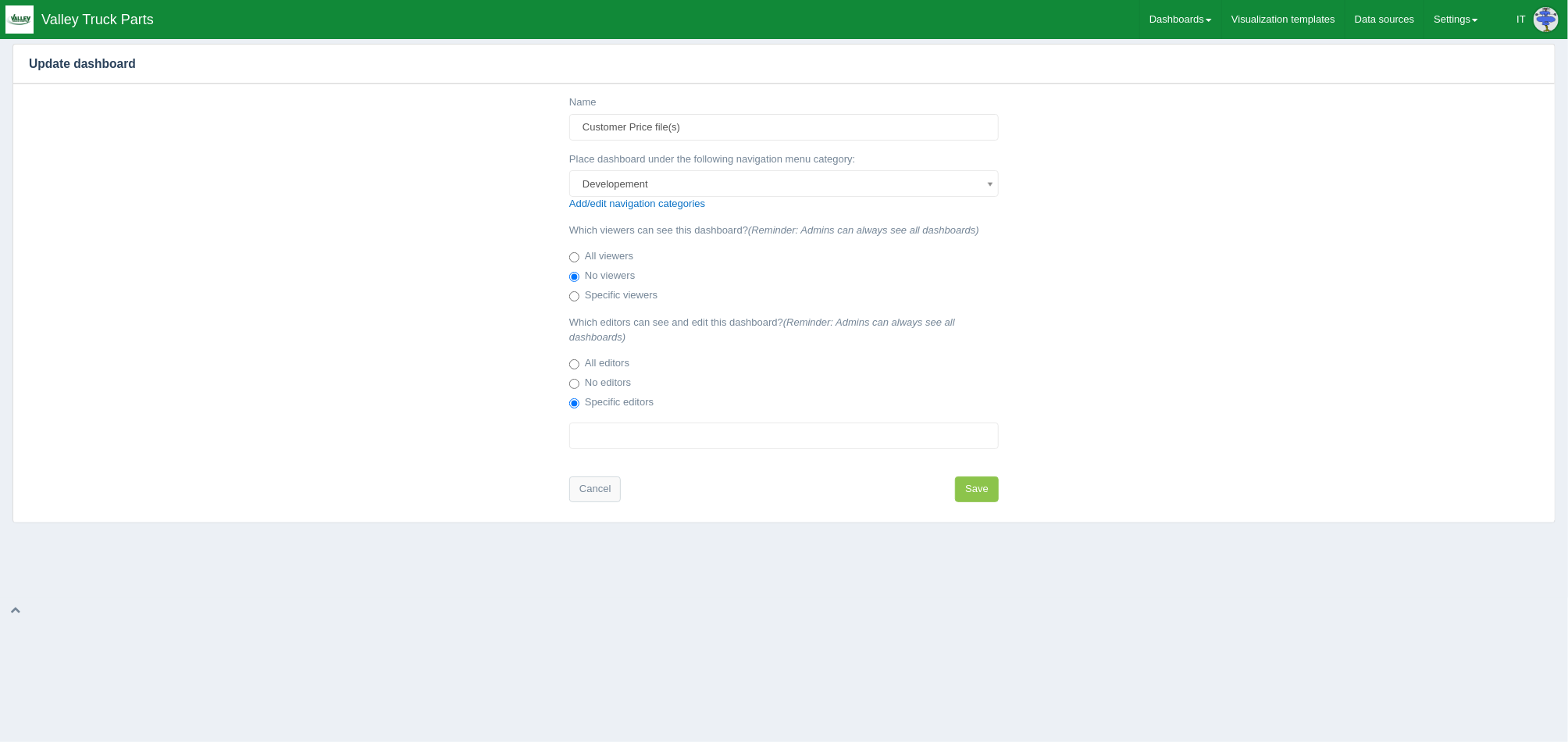
click at [659, 438] on input "text" at bounding box center [662, 435] width 186 height 25
type input "josh"
drag, startPoint x: 659, startPoint y: 437, endPoint x: 551, endPoint y: 441, distance: 108.1
type input "Choose editors"
click at [586, 485] on link "Cancel" at bounding box center [594, 489] width 51 height 26
